Goal: Task Accomplishment & Management: Contribute content

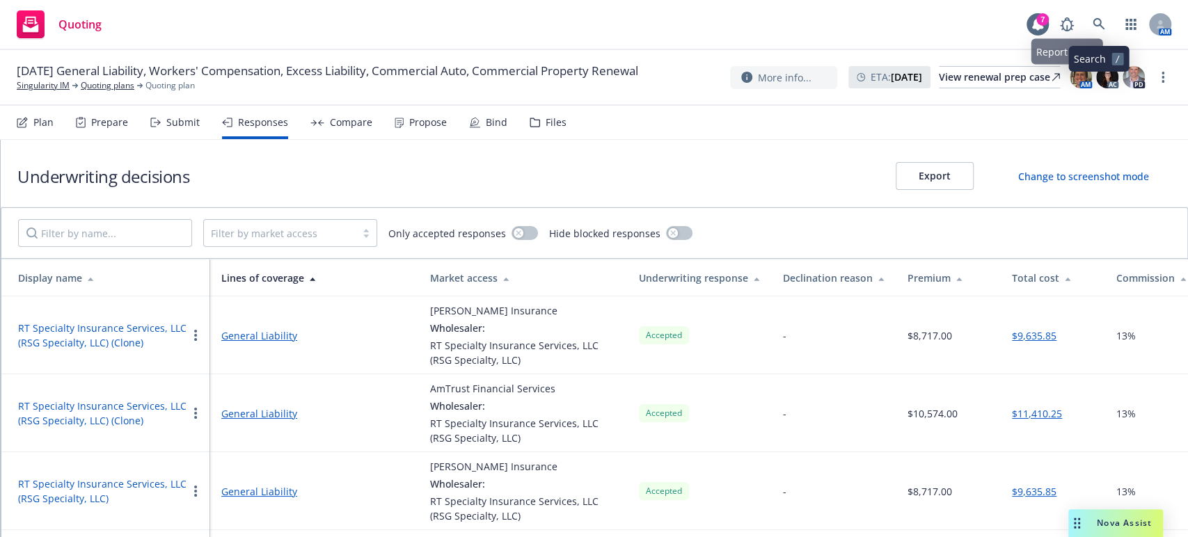
scroll to position [77, 0]
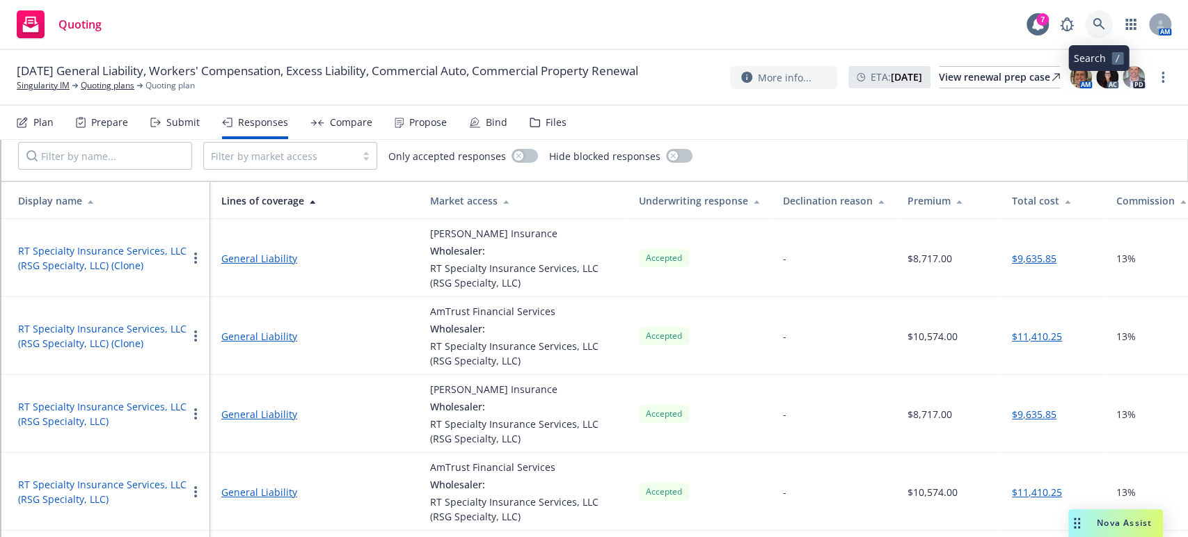
click at [1093, 14] on link at bounding box center [1099, 24] width 28 height 28
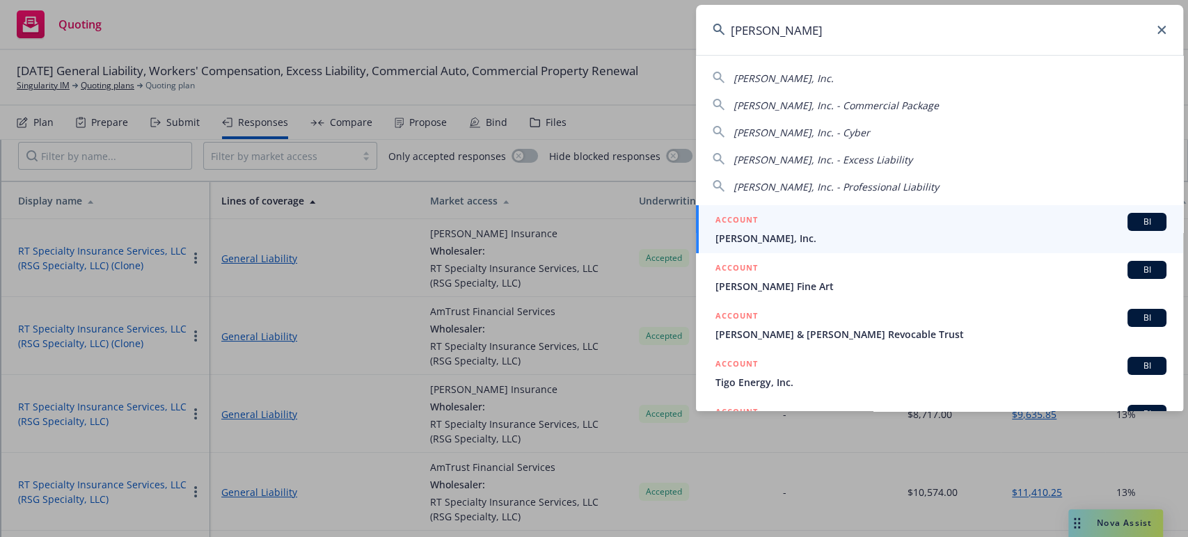
type input "trigo"
click at [836, 222] on div "ACCOUNT BI" at bounding box center [941, 222] width 451 height 18
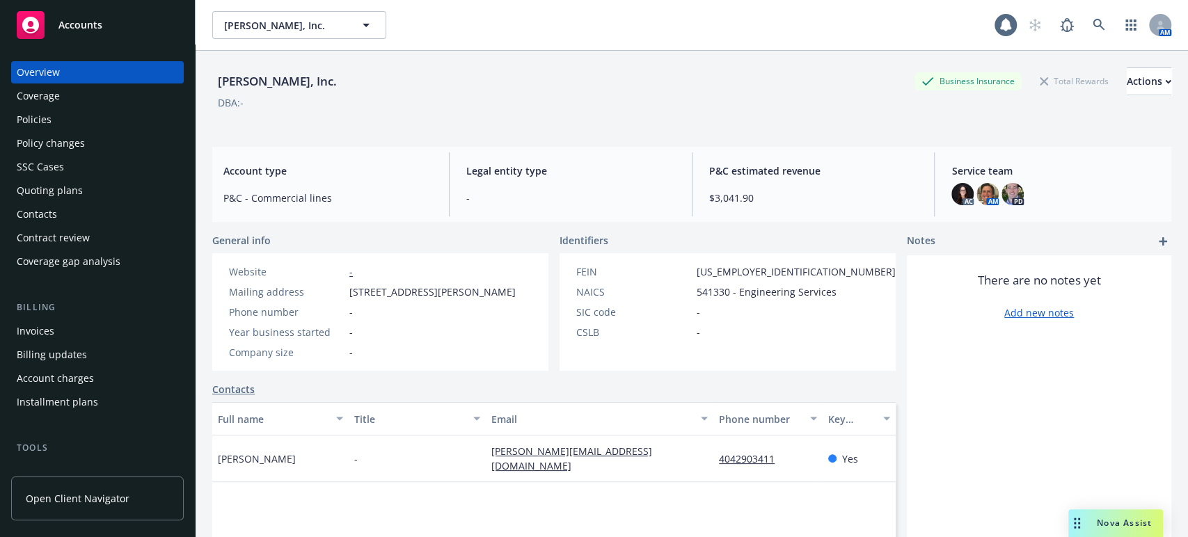
click at [76, 118] on div "Policies" at bounding box center [98, 120] width 162 height 22
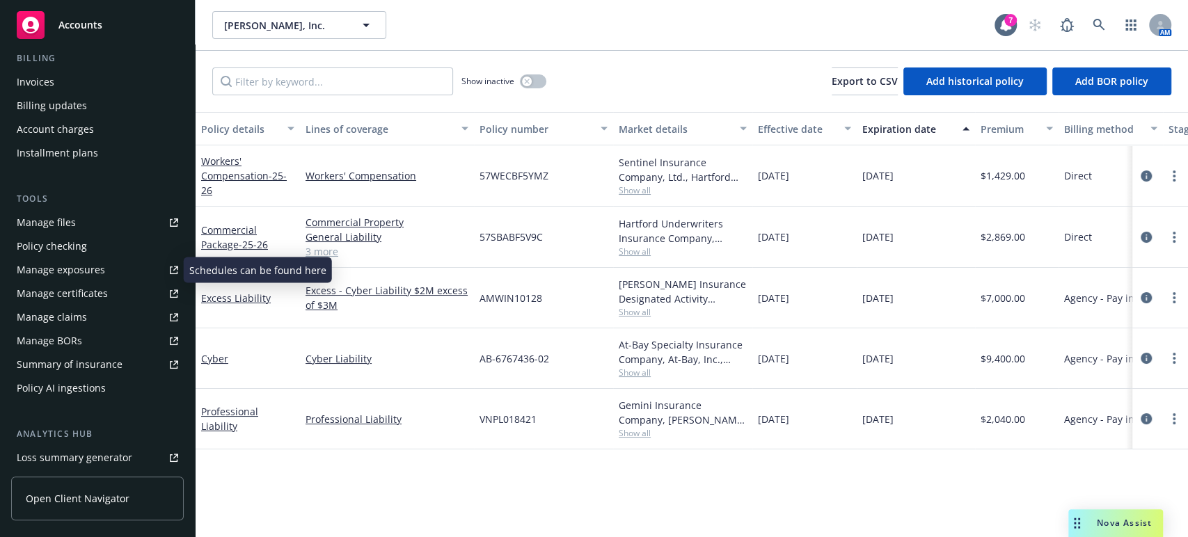
scroll to position [416, 0]
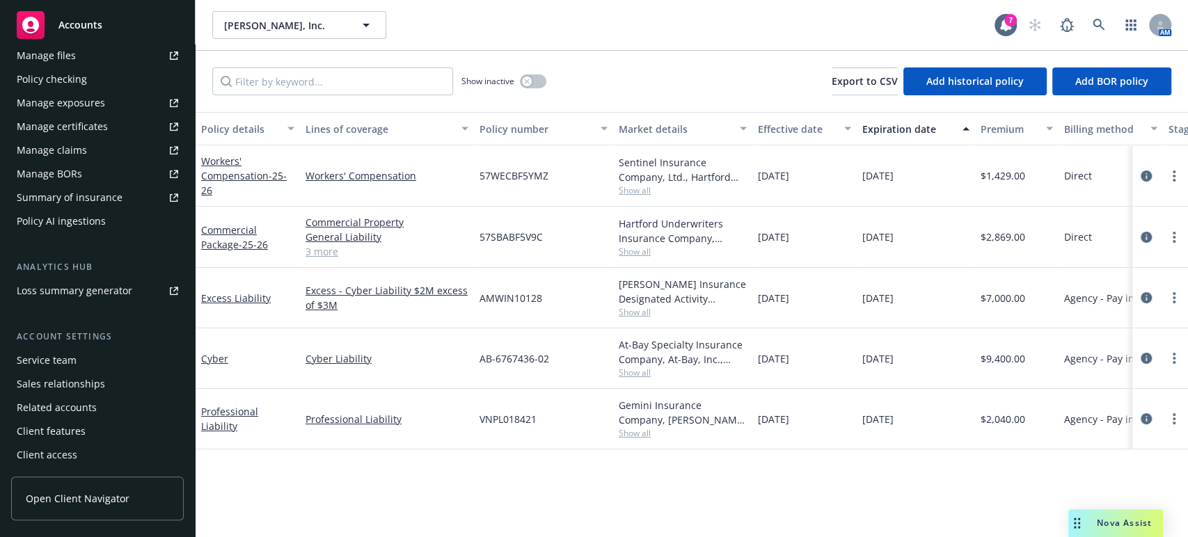
click at [100, 449] on div "Client access" at bounding box center [98, 455] width 162 height 22
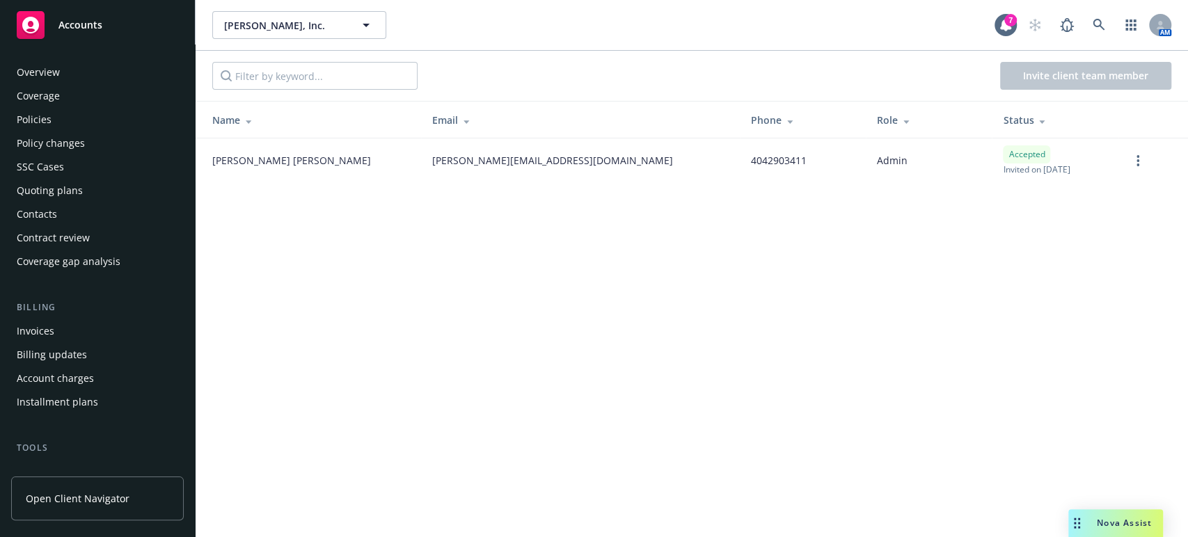
click at [117, 123] on div "Policies" at bounding box center [98, 120] width 162 height 22
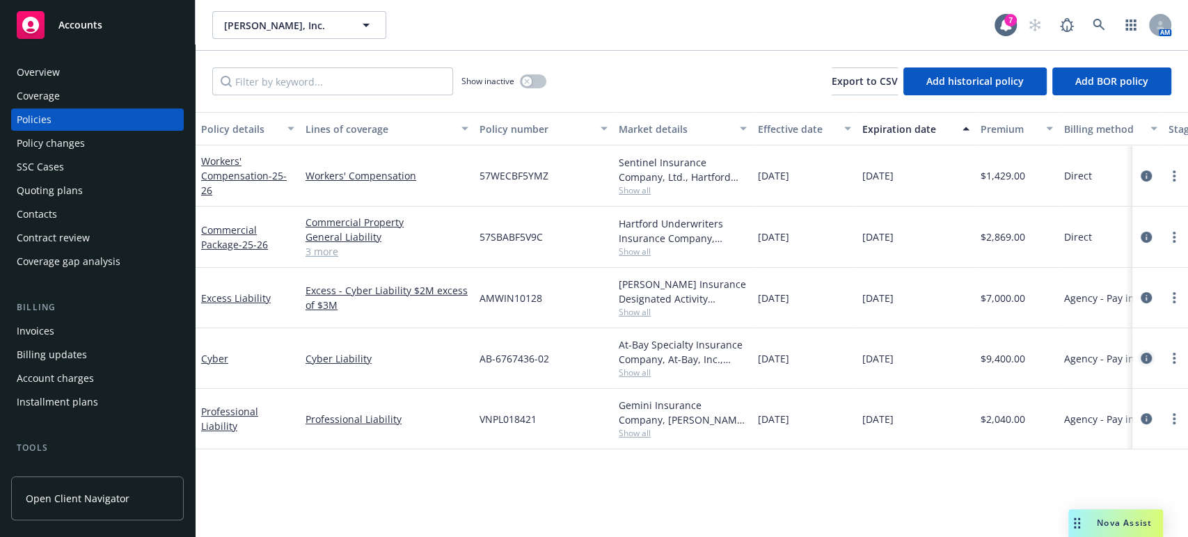
click at [1141, 355] on icon "circleInformation" at bounding box center [1146, 358] width 11 height 11
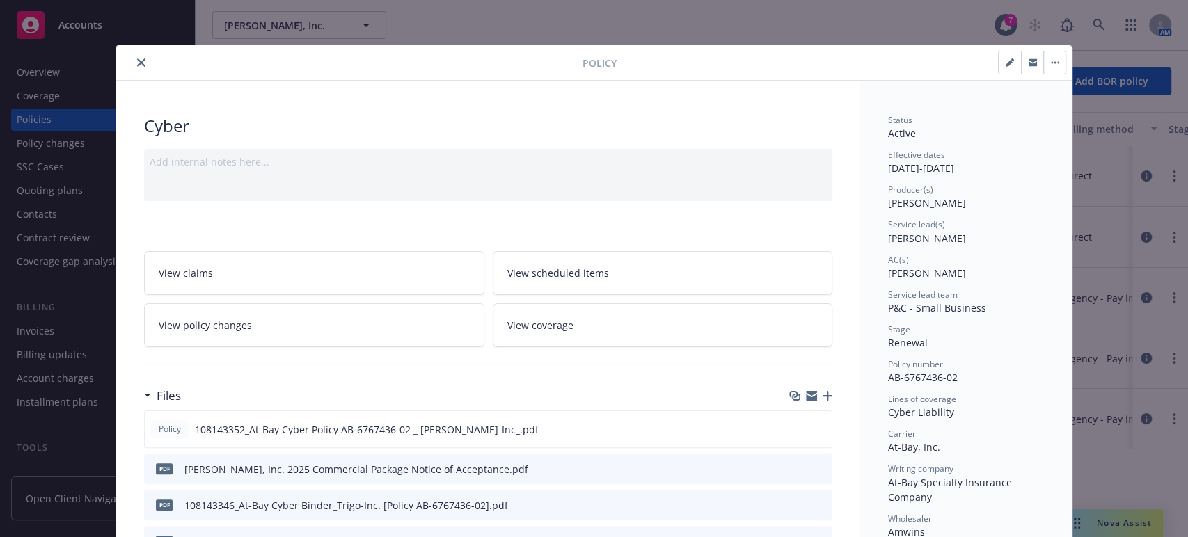
scroll to position [62, 0]
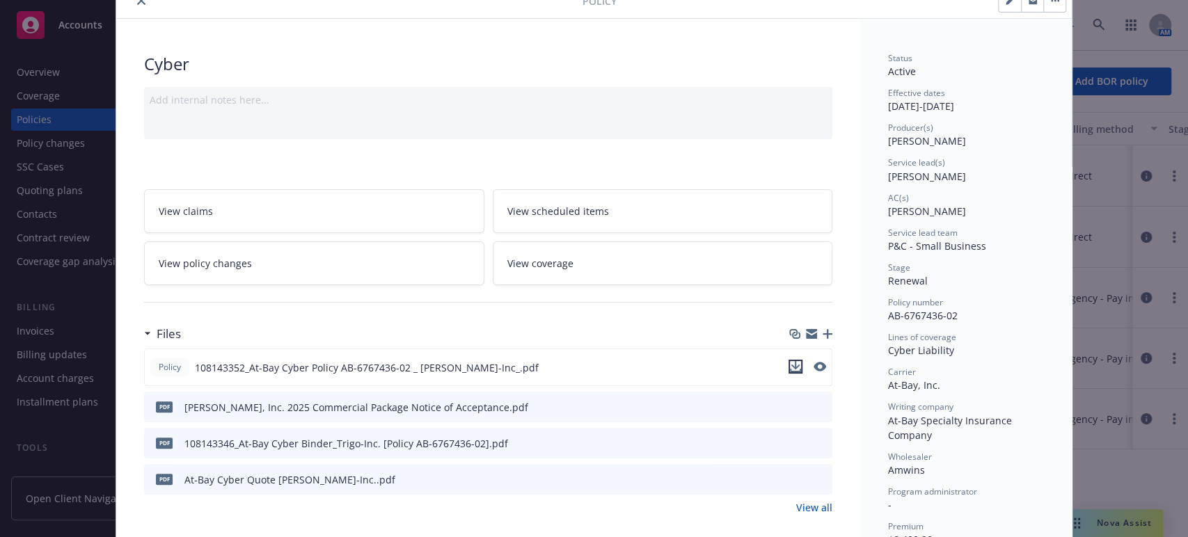
click at [792, 363] on icon "download file" at bounding box center [795, 366] width 11 height 11
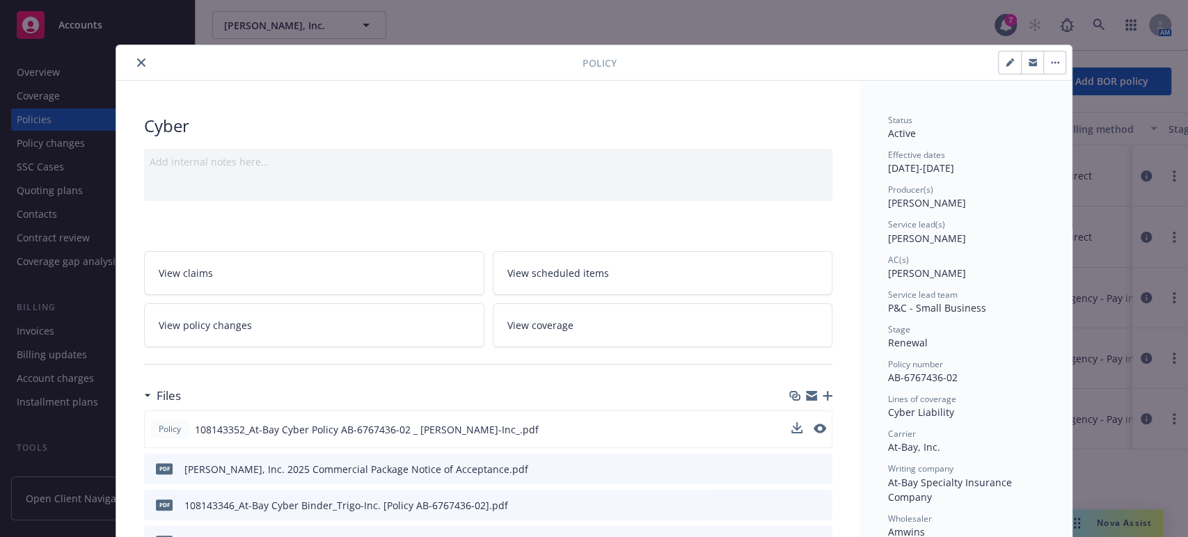
click at [144, 63] on div at bounding box center [352, 62] width 461 height 17
click at [137, 58] on icon "close" at bounding box center [141, 62] width 8 height 8
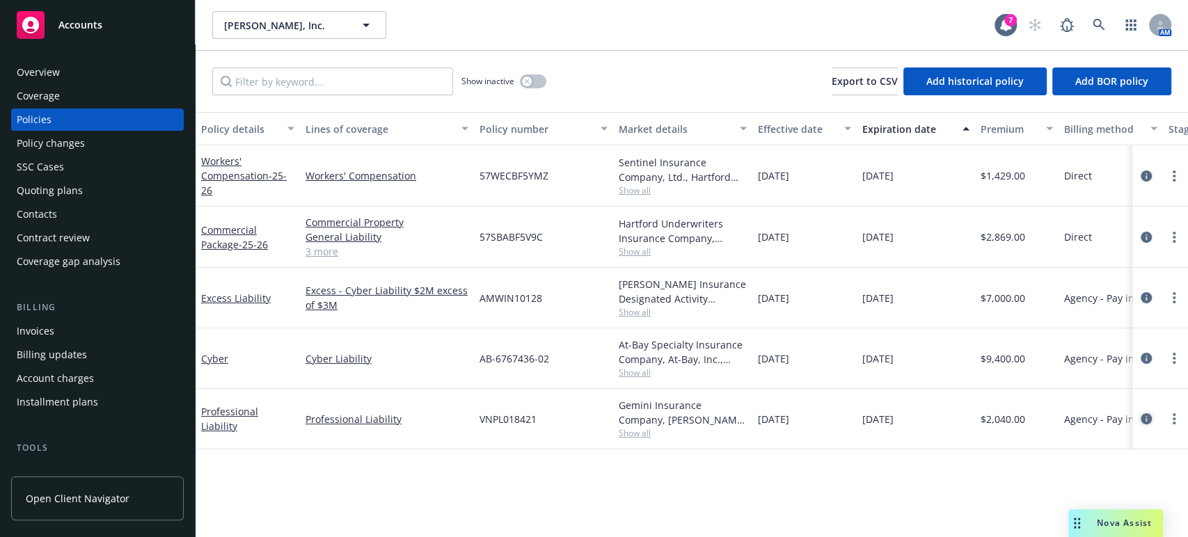
click at [1141, 417] on icon "circleInformation" at bounding box center [1146, 419] width 11 height 11
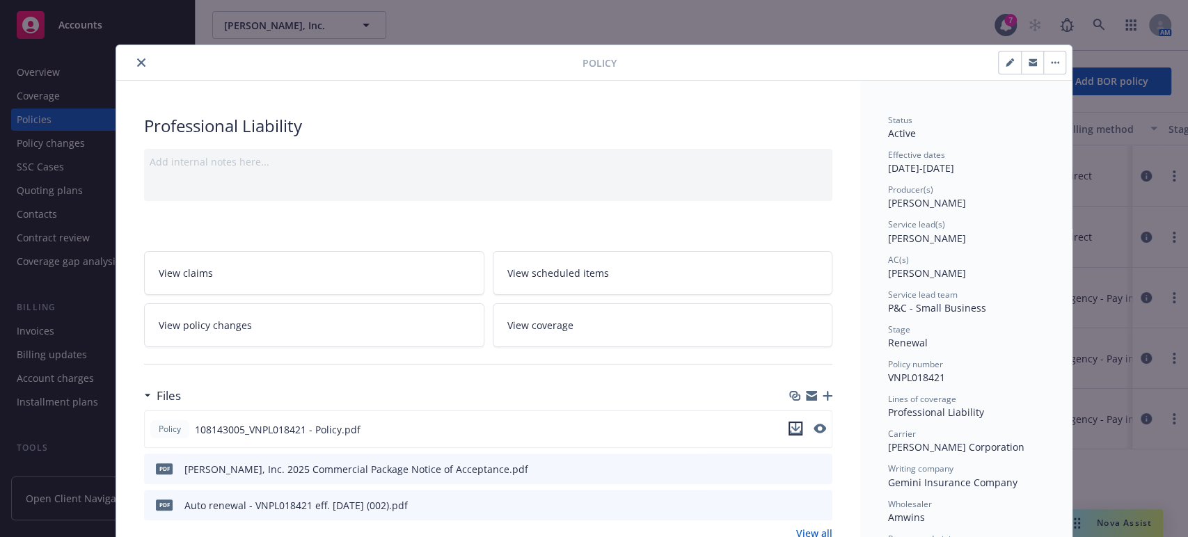
click at [795, 427] on icon "download file" at bounding box center [795, 428] width 11 height 11
click at [137, 59] on icon "close" at bounding box center [141, 62] width 8 height 8
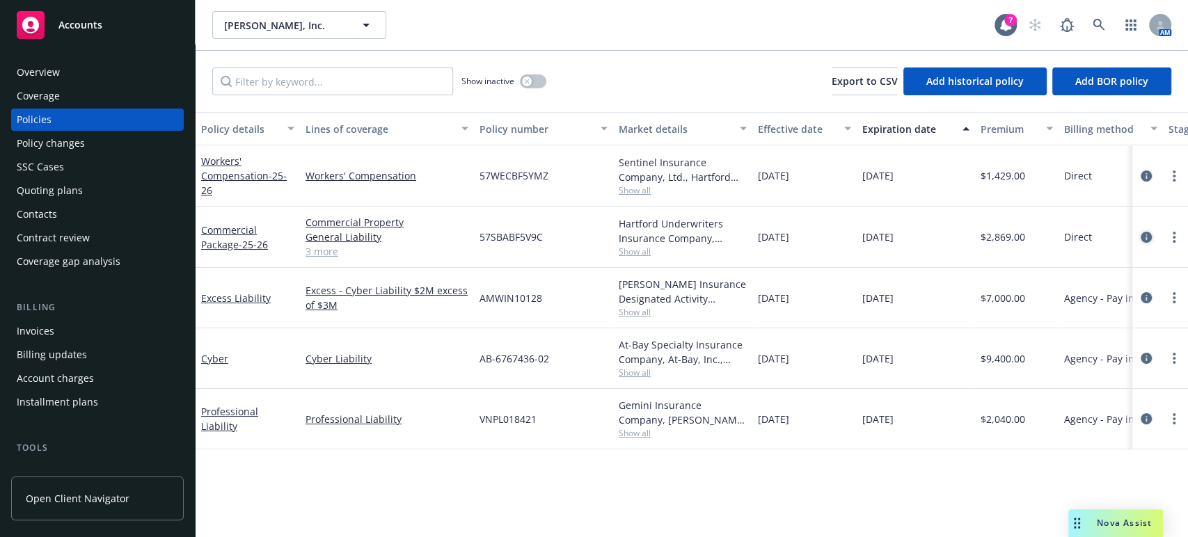
click at [1141, 233] on icon "circleInformation" at bounding box center [1146, 237] width 11 height 11
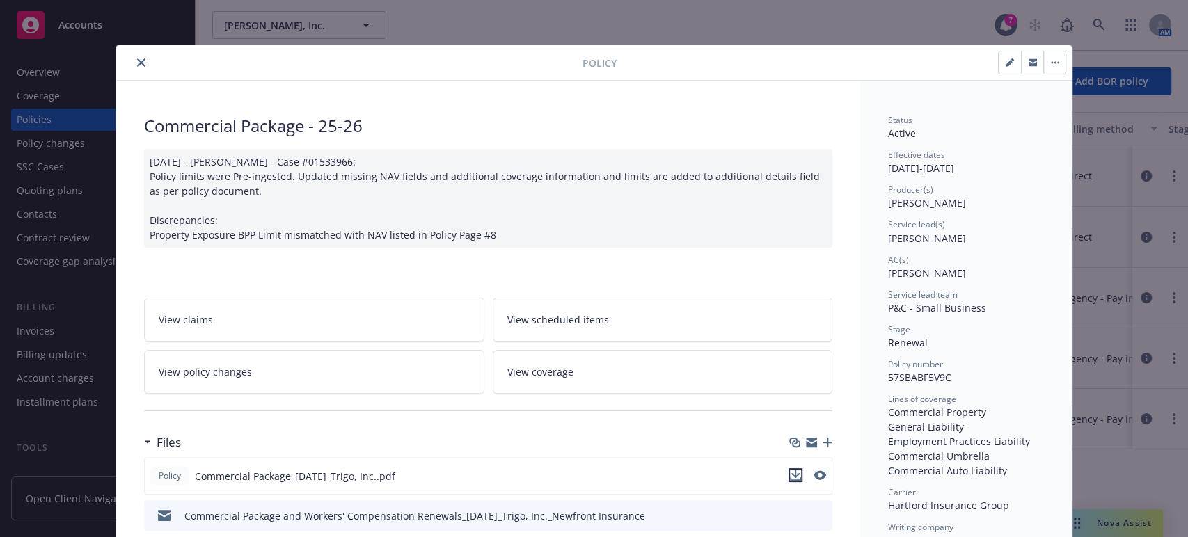
click at [792, 478] on icon "download file" at bounding box center [795, 475] width 11 height 11
click at [137, 63] on icon "close" at bounding box center [141, 62] width 8 height 8
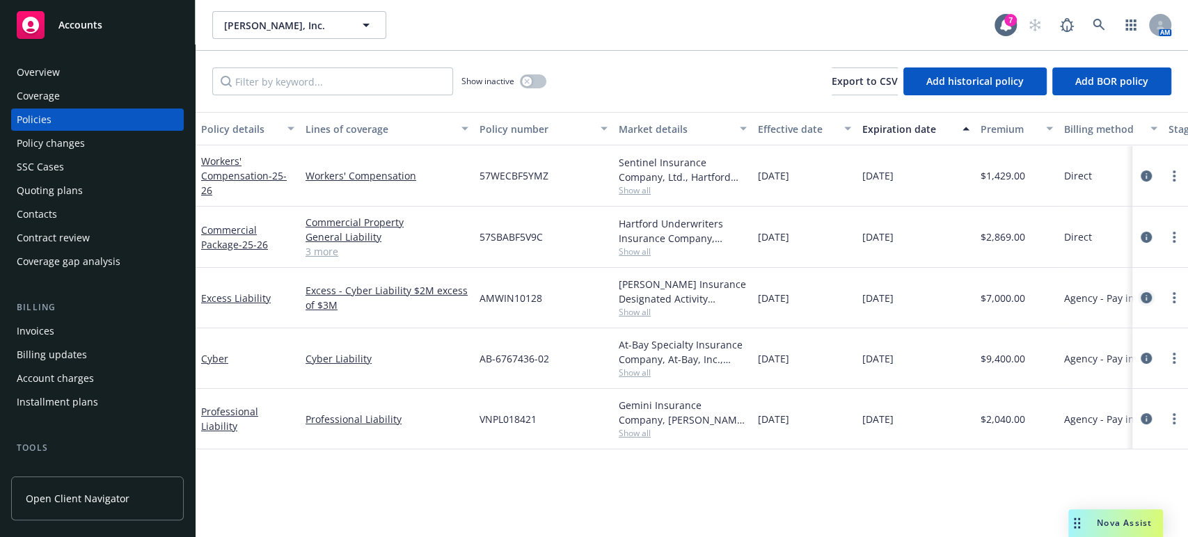
click at [1141, 294] on icon "circleInformation" at bounding box center [1146, 297] width 11 height 11
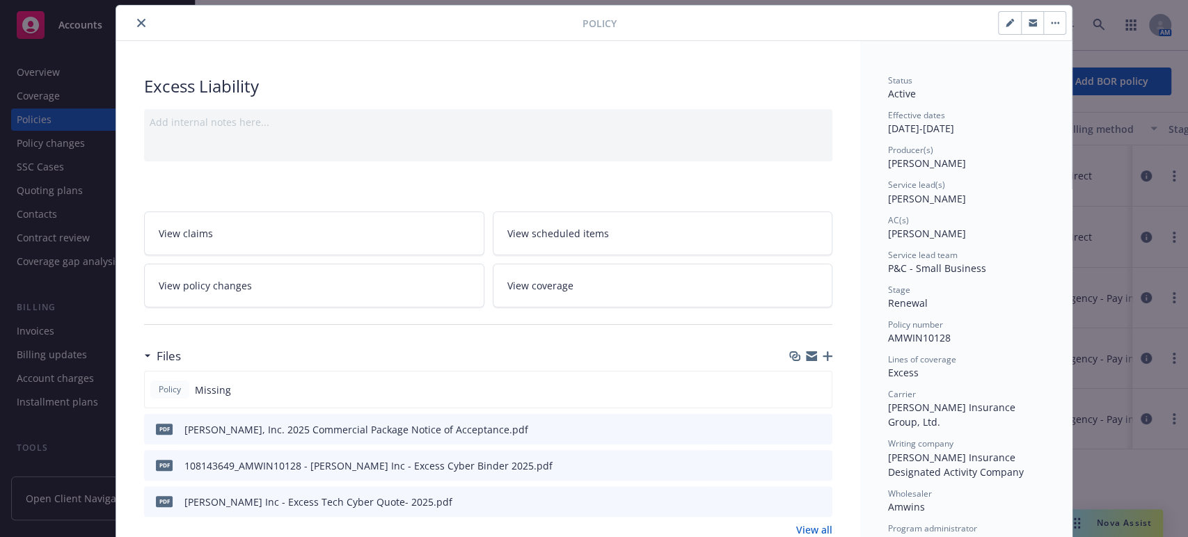
scroll to position [44, 0]
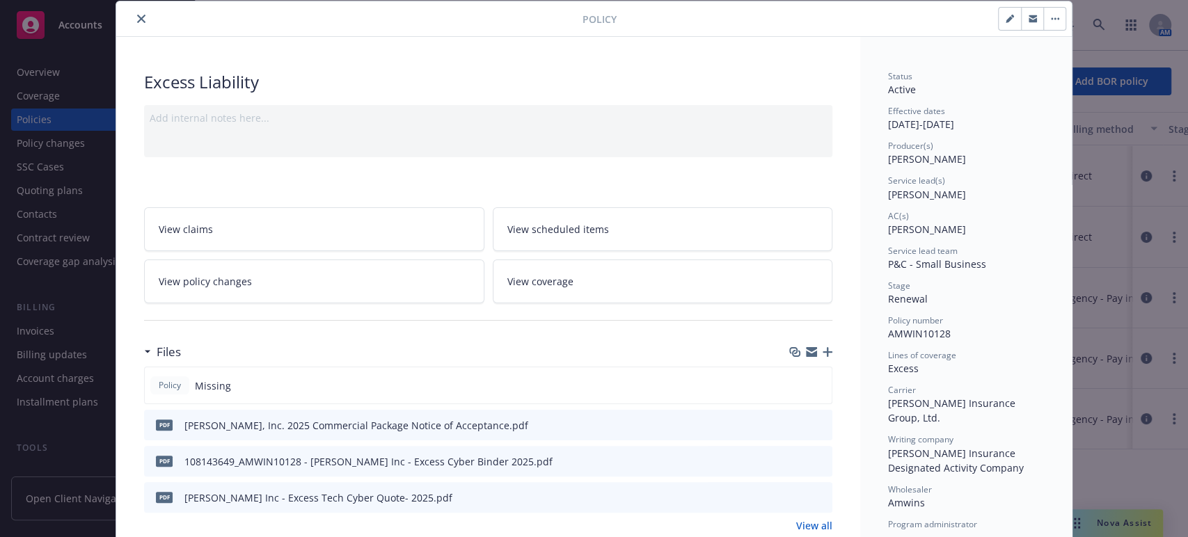
click at [917, 331] on span "AMWIN10128" at bounding box center [919, 333] width 63 height 13
copy span "AMWIN10128"
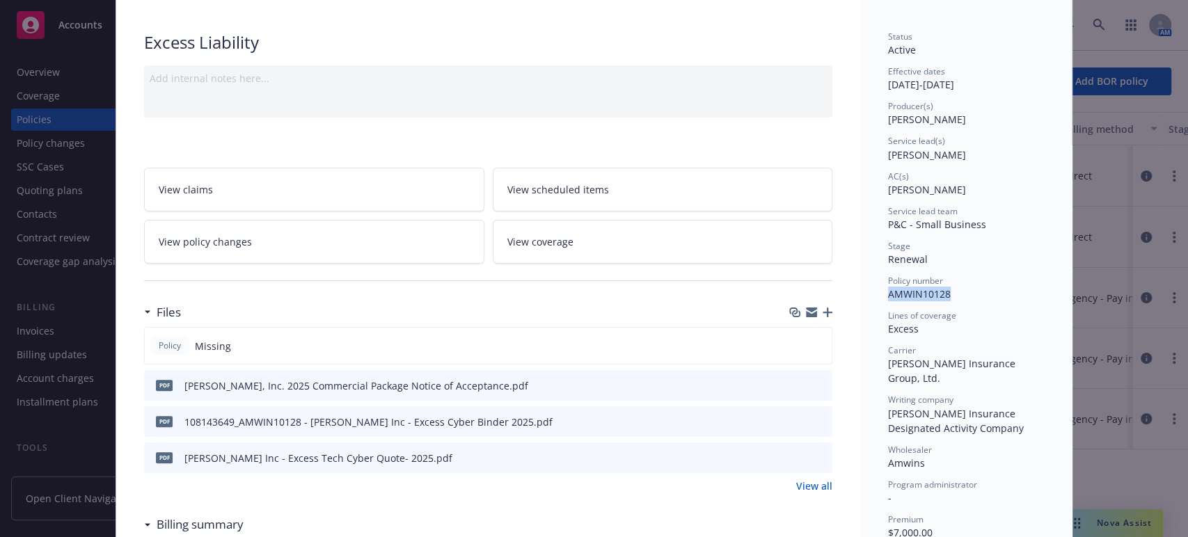
scroll to position [85, 0]
click at [823, 309] on icon "button" at bounding box center [828, 311] width 10 height 10
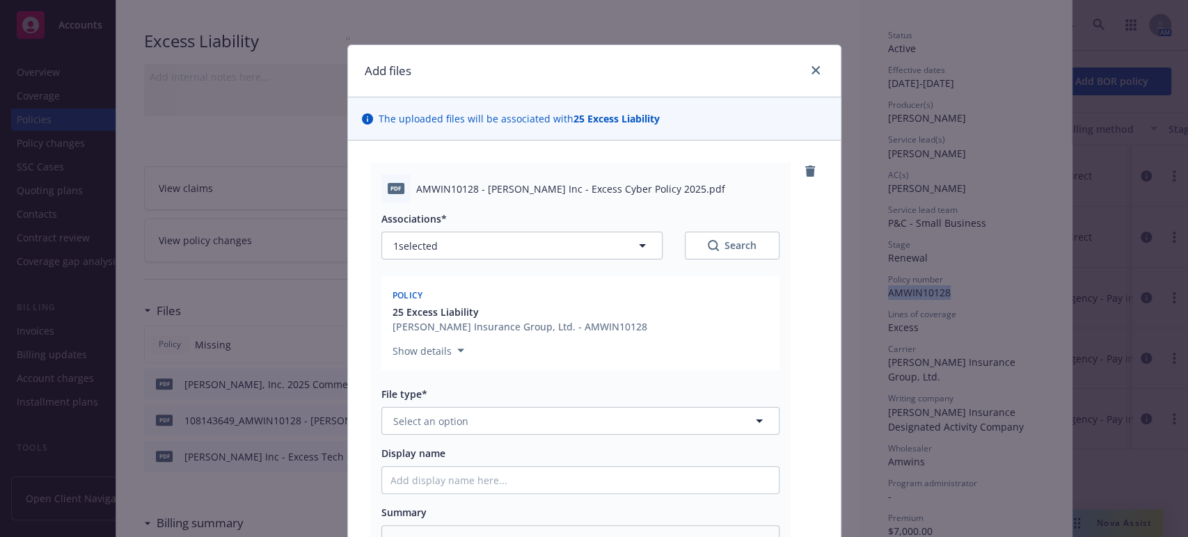
scroll to position [59, 0]
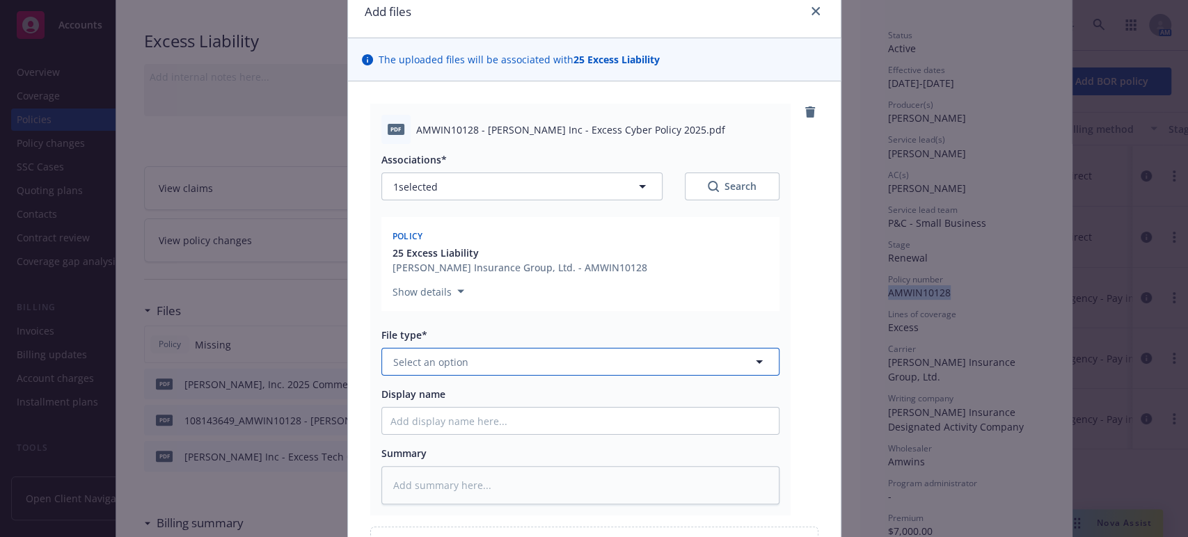
click at [599, 355] on button "Select an option" at bounding box center [581, 362] width 398 height 28
type input "poli"
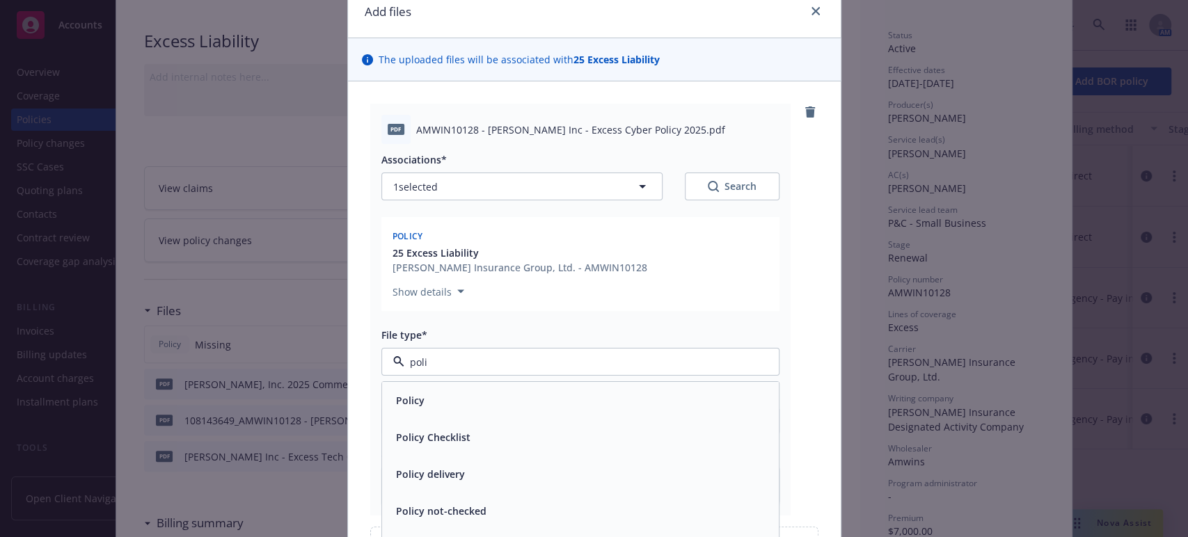
click at [512, 410] on div "Policy" at bounding box center [581, 401] width 380 height 20
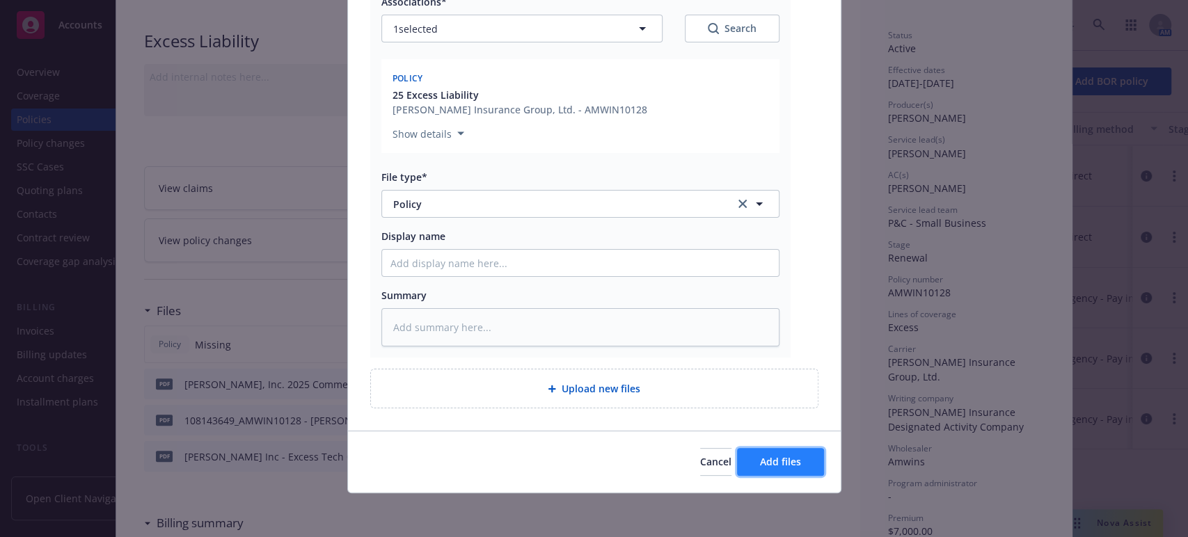
click at [764, 462] on span "Add files" at bounding box center [780, 461] width 41 height 13
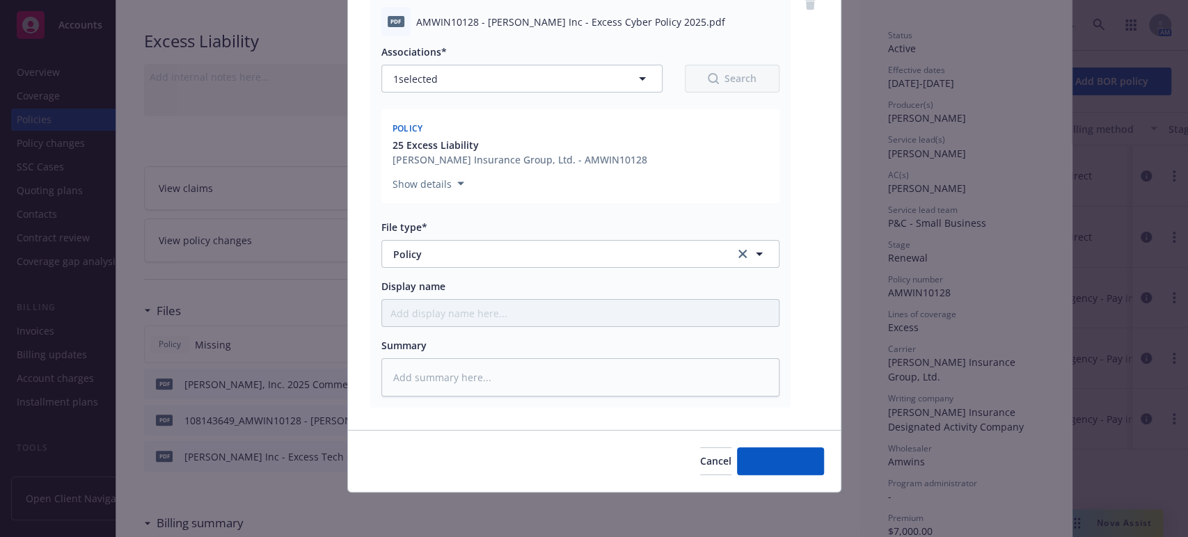
scroll to position [166, 0]
type textarea "x"
